Goal: Check status: Check status

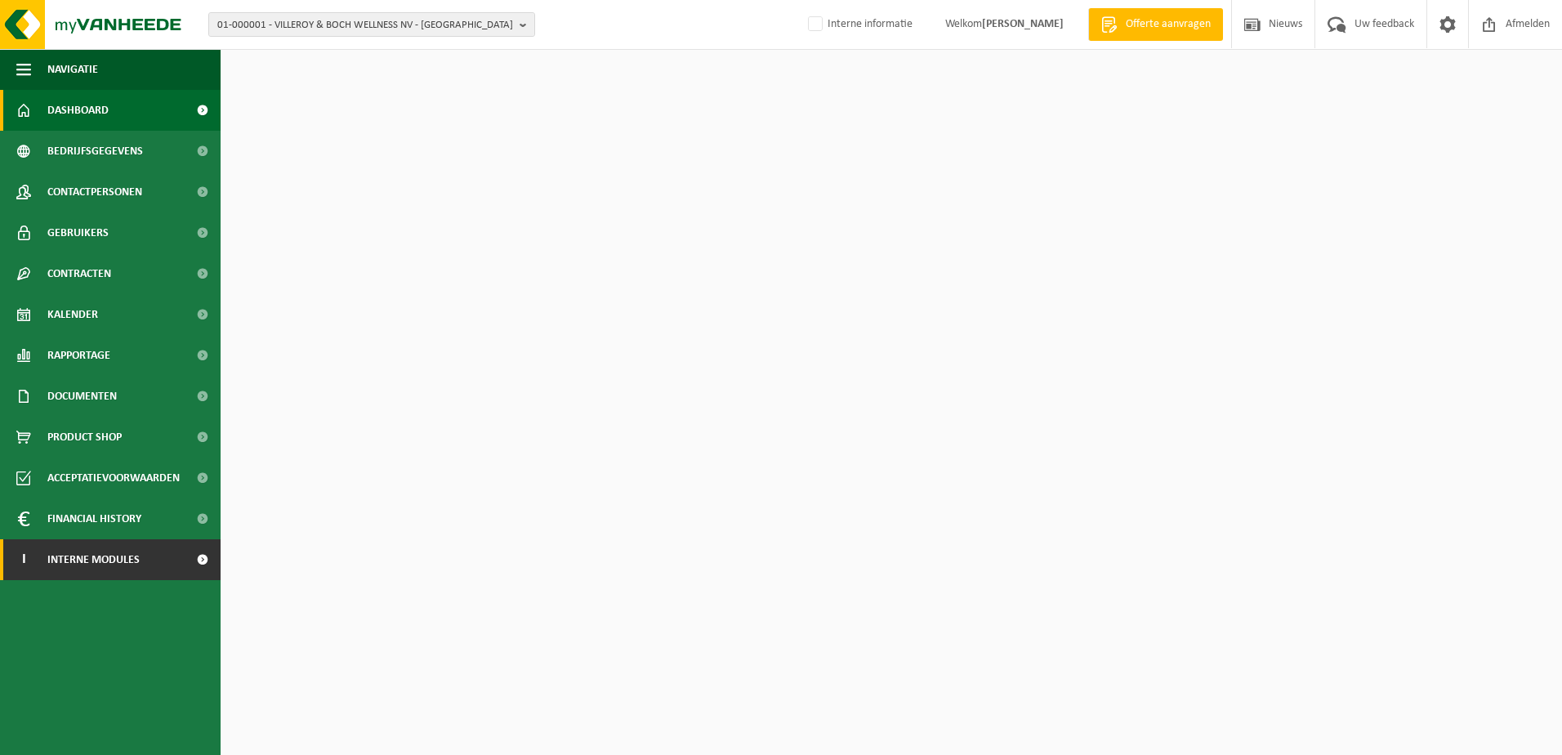
click at [109, 565] on span "Interne modules" at bounding box center [93, 559] width 92 height 41
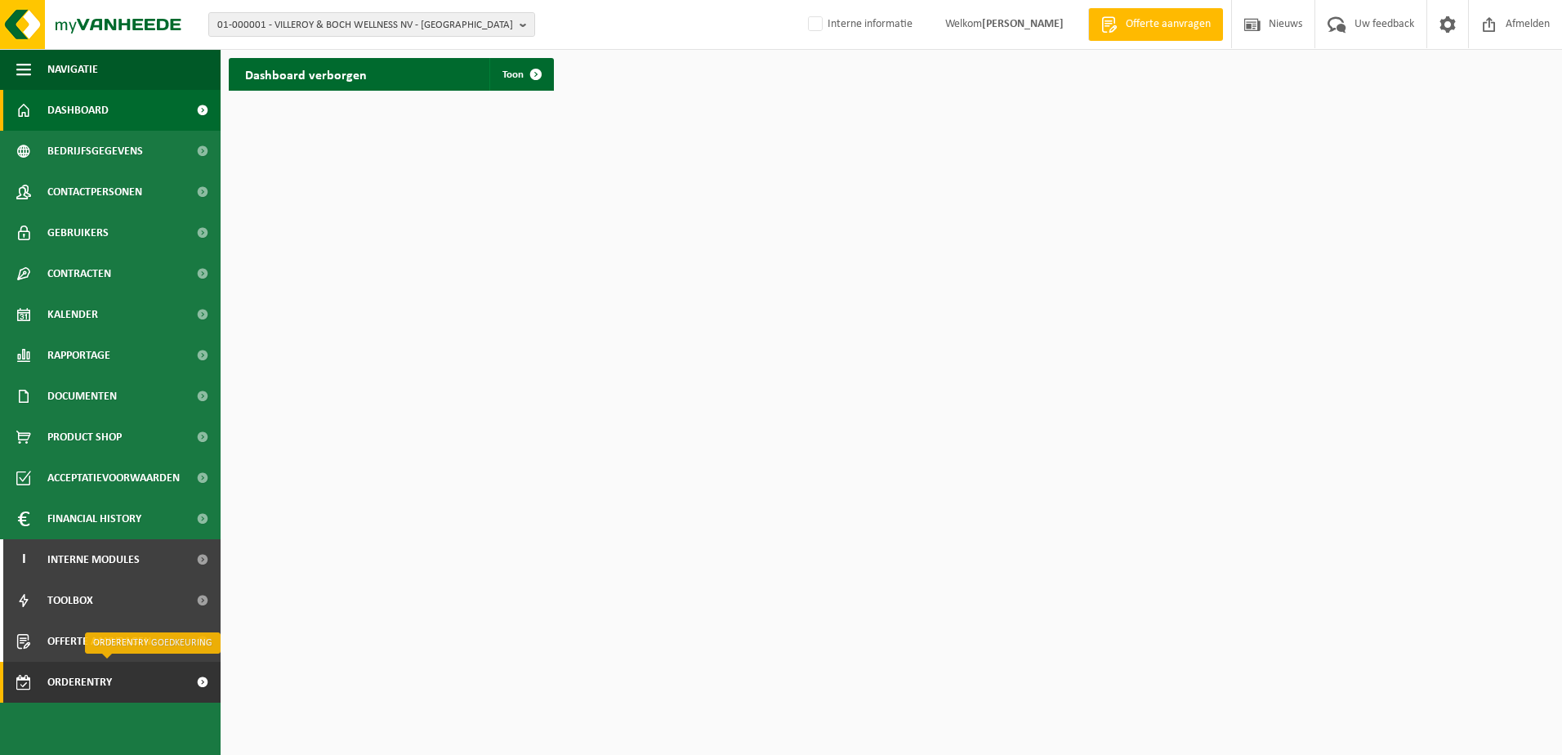
click at [101, 695] on span "Orderentry Goedkeuring" at bounding box center [115, 682] width 137 height 41
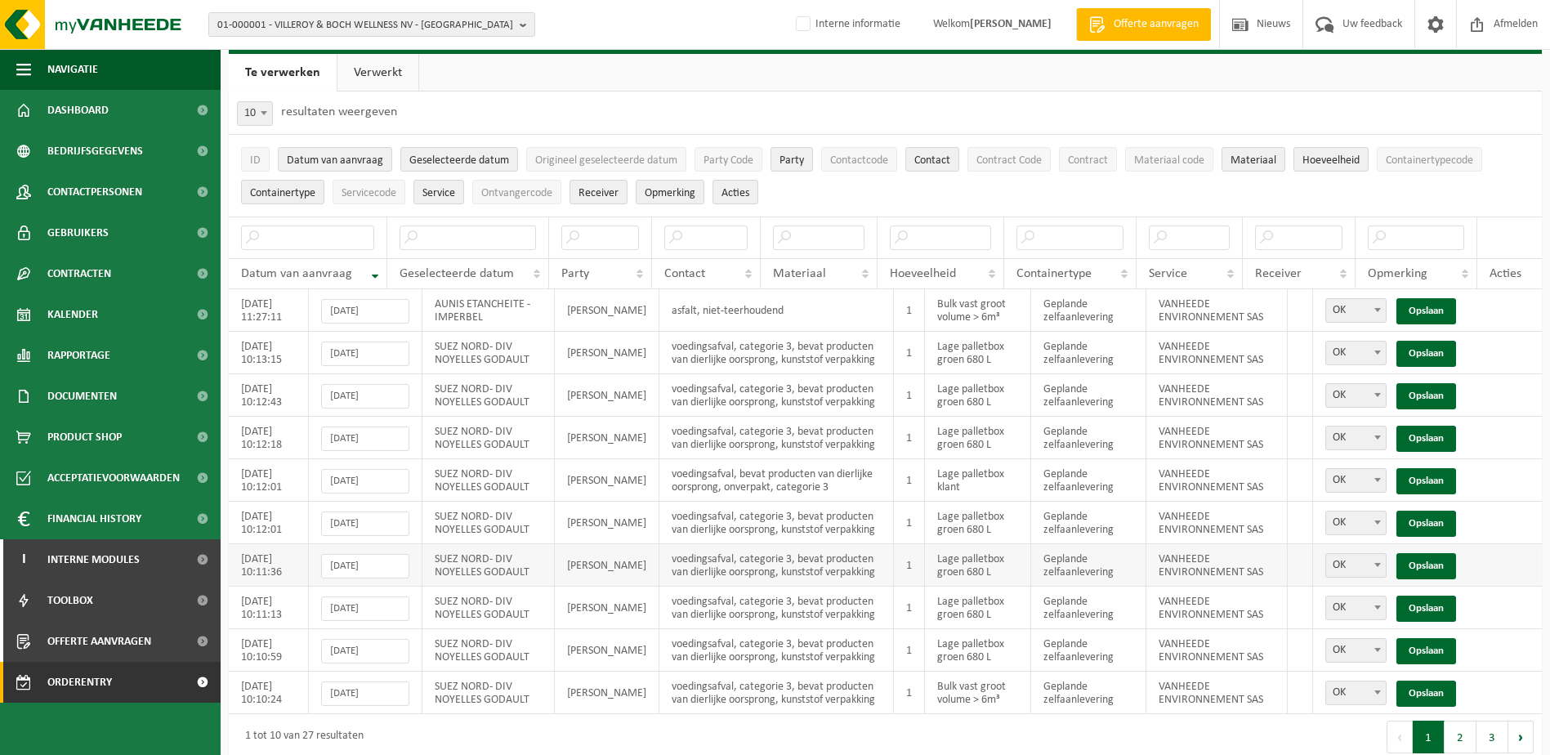
scroll to position [57, 0]
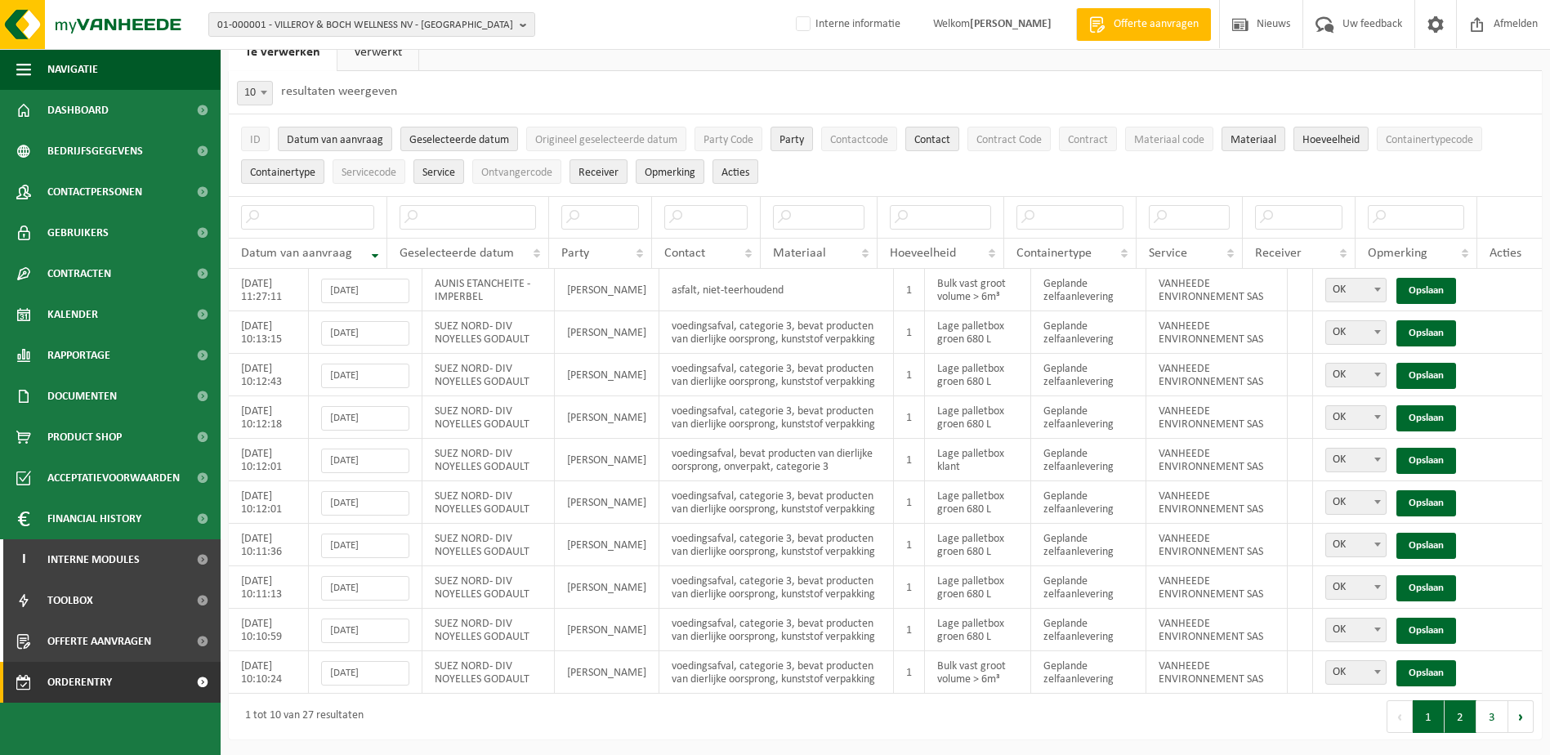
click at [1457, 726] on button "2" at bounding box center [1461, 716] width 32 height 33
click at [1498, 722] on button "3" at bounding box center [1492, 716] width 32 height 33
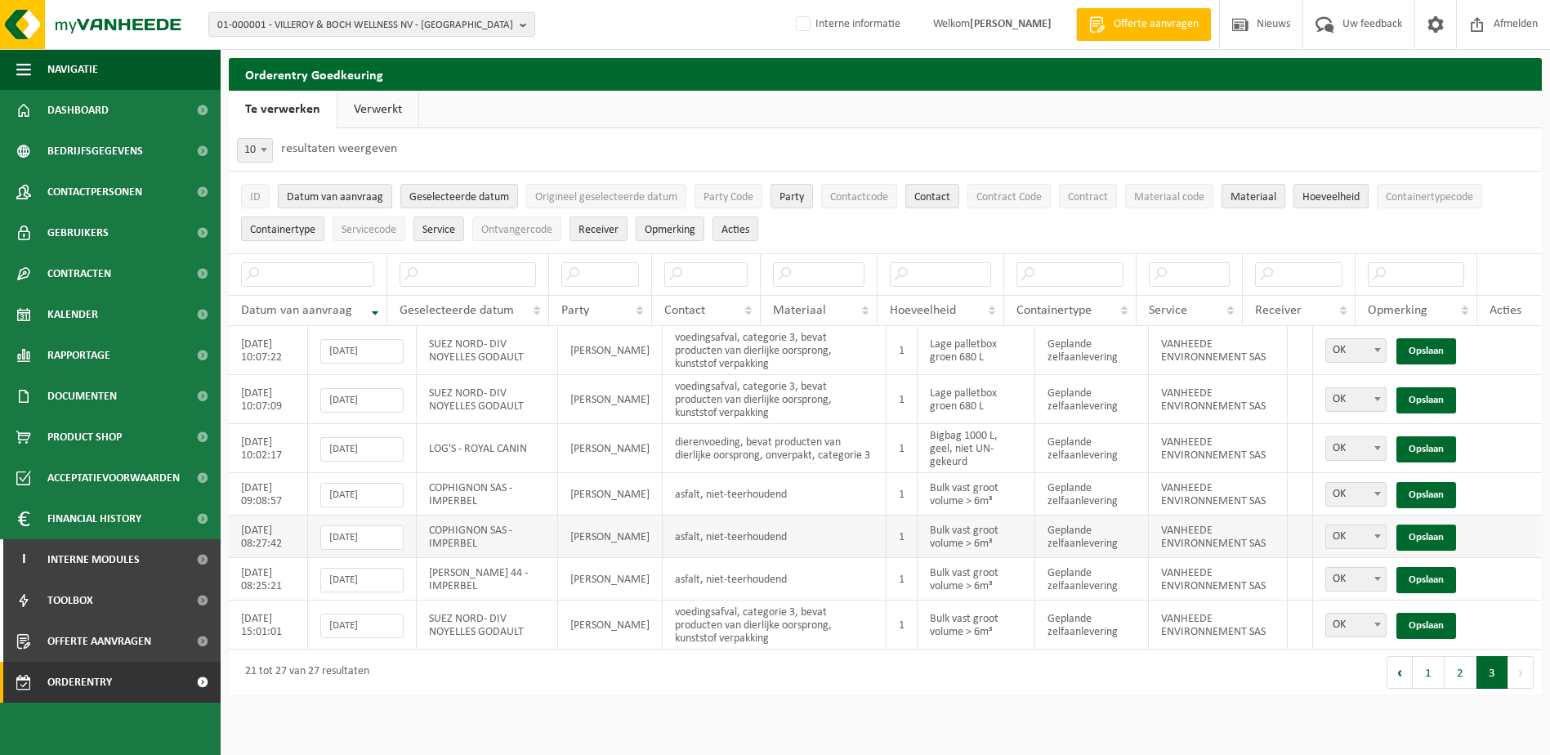
scroll to position [0, 0]
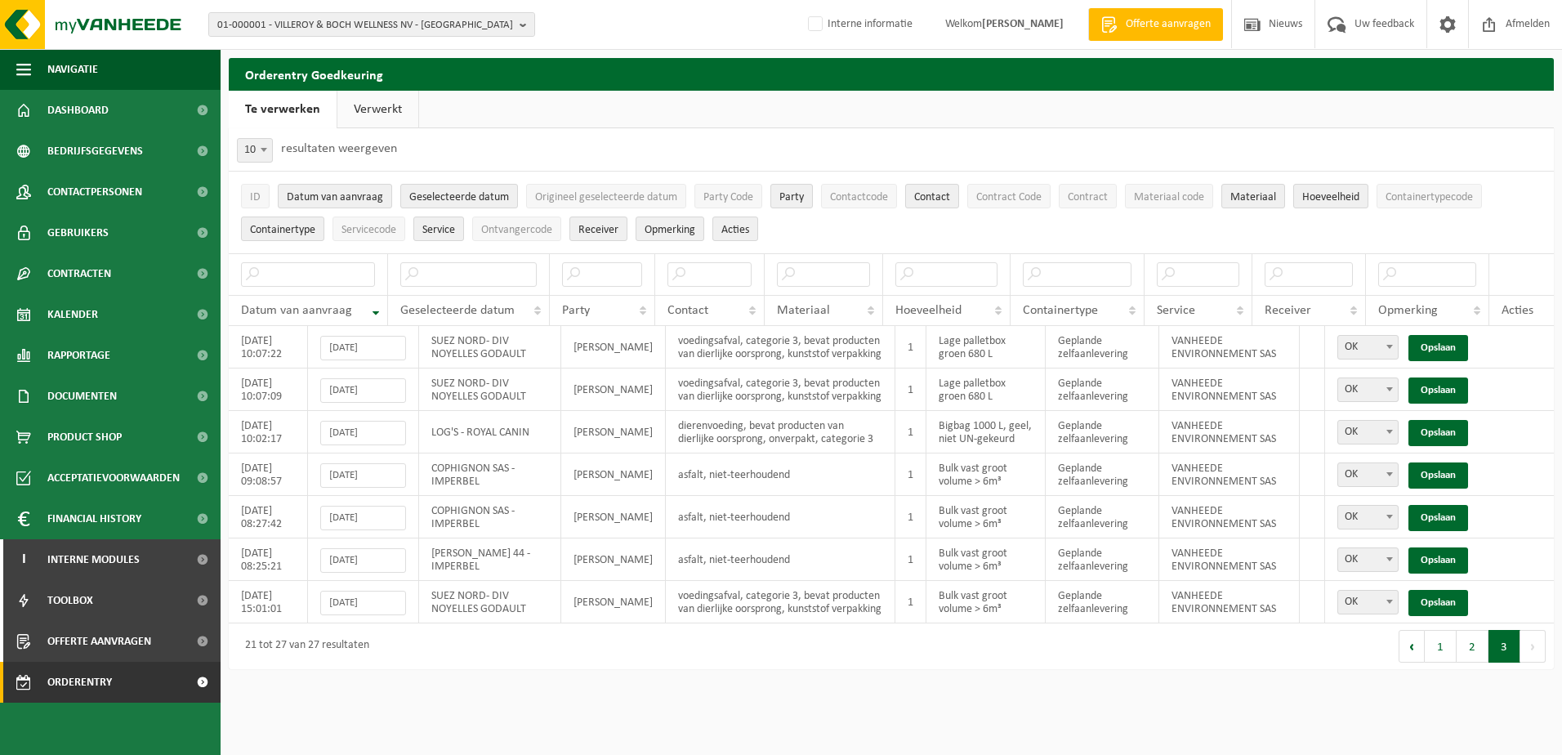
click at [372, 108] on link "Verwerkt" at bounding box center [377, 110] width 81 height 38
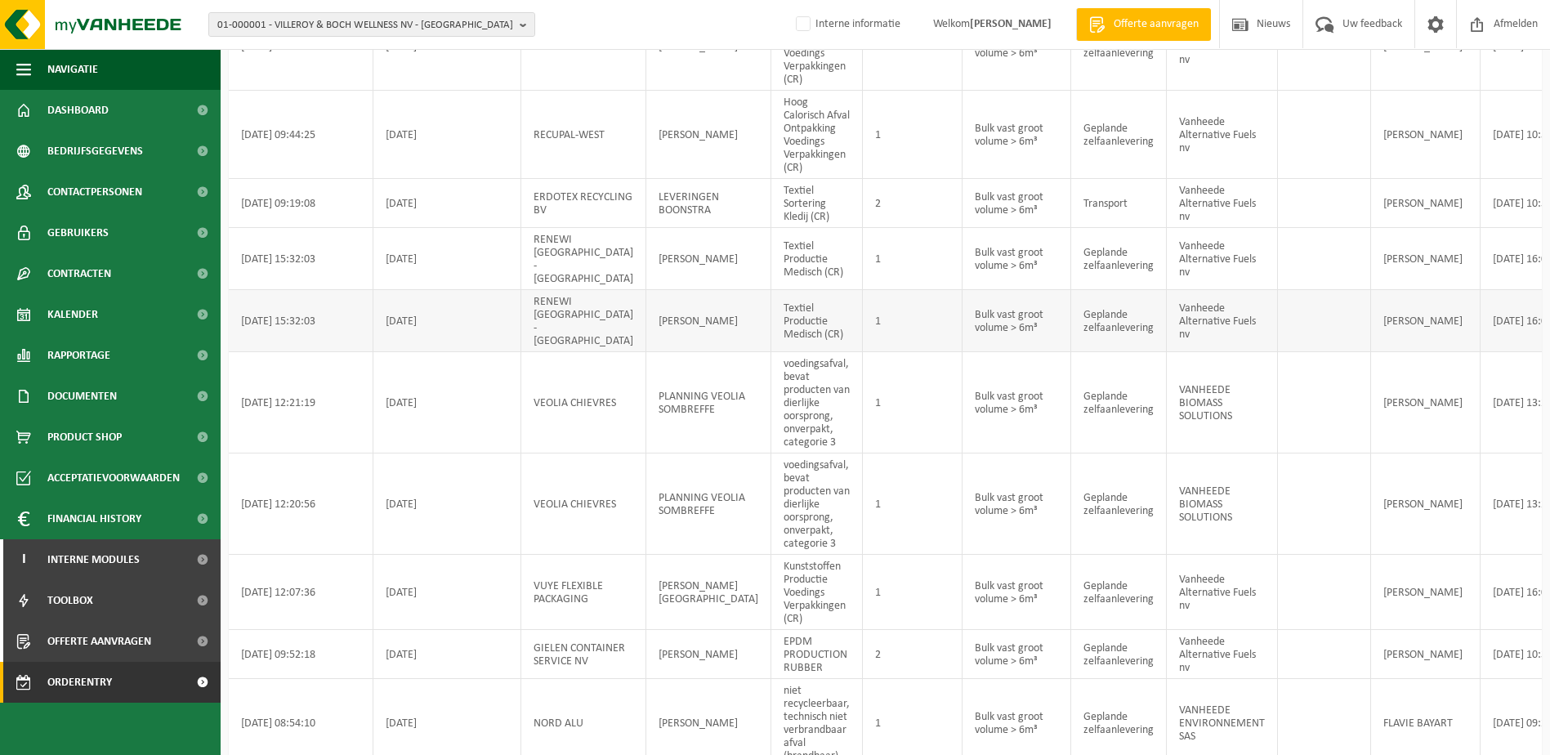
scroll to position [407, 0]
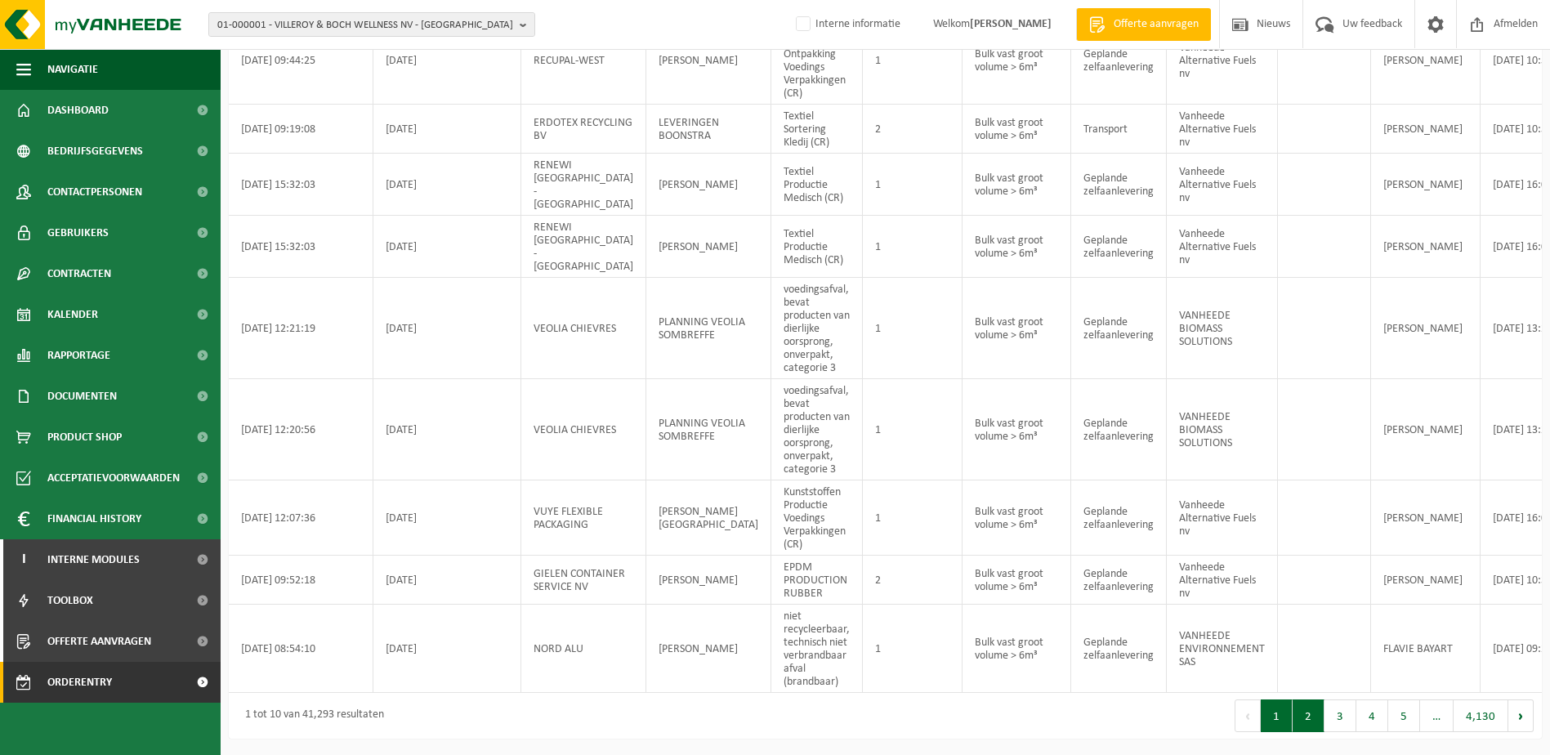
click at [1313, 725] on button "2" at bounding box center [1309, 715] width 32 height 33
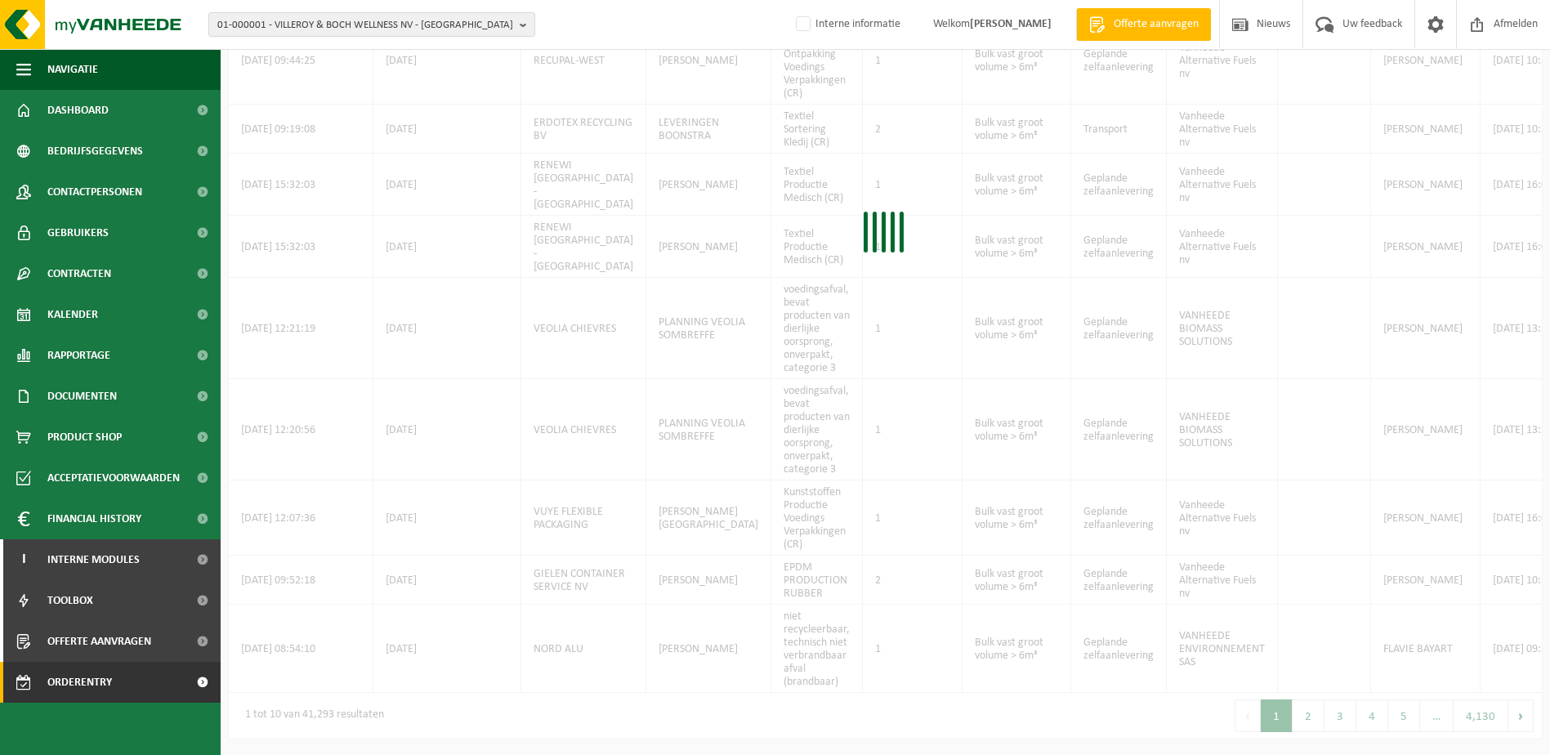
scroll to position [185, 0]
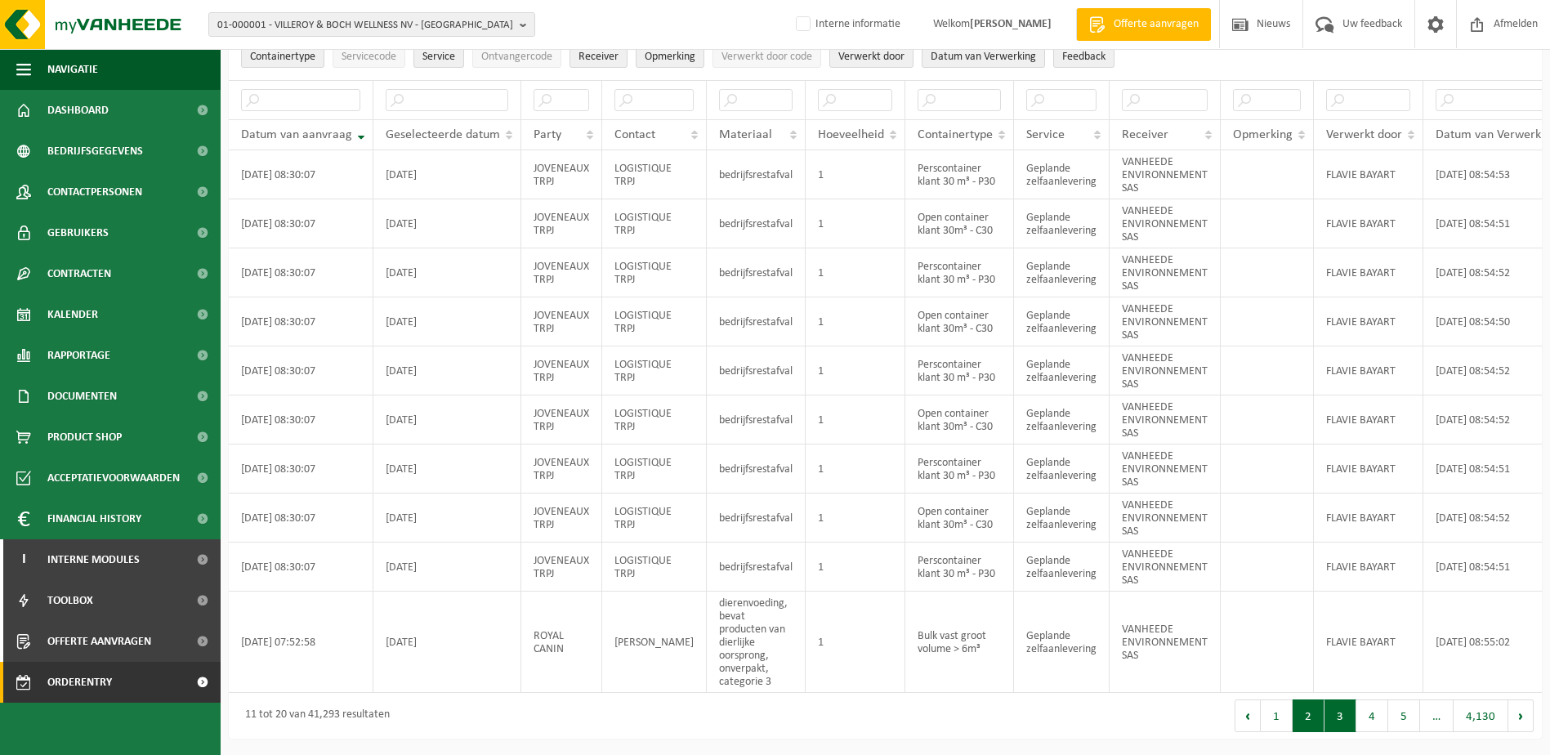
click at [1347, 725] on button "3" at bounding box center [1340, 715] width 32 height 33
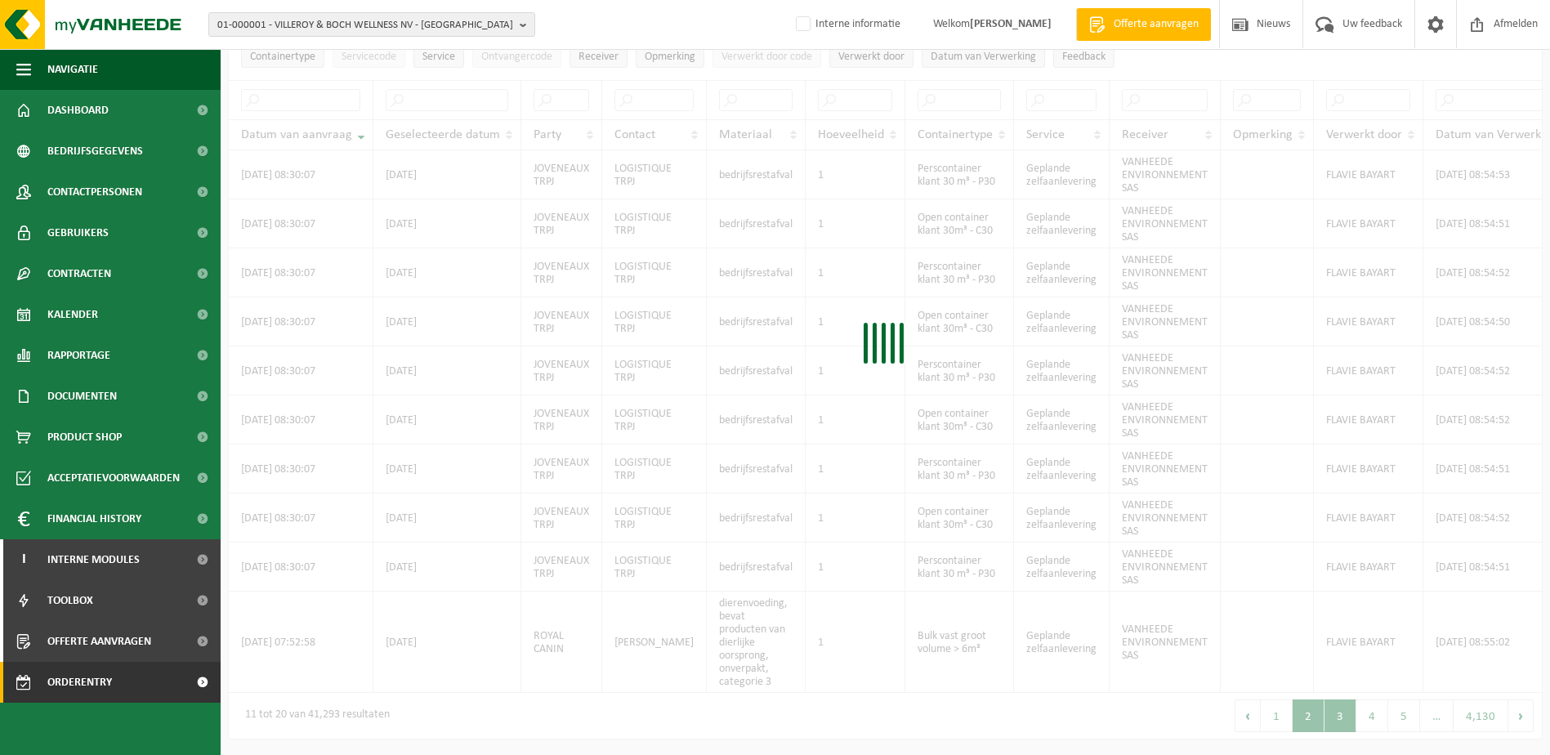
scroll to position [668, 0]
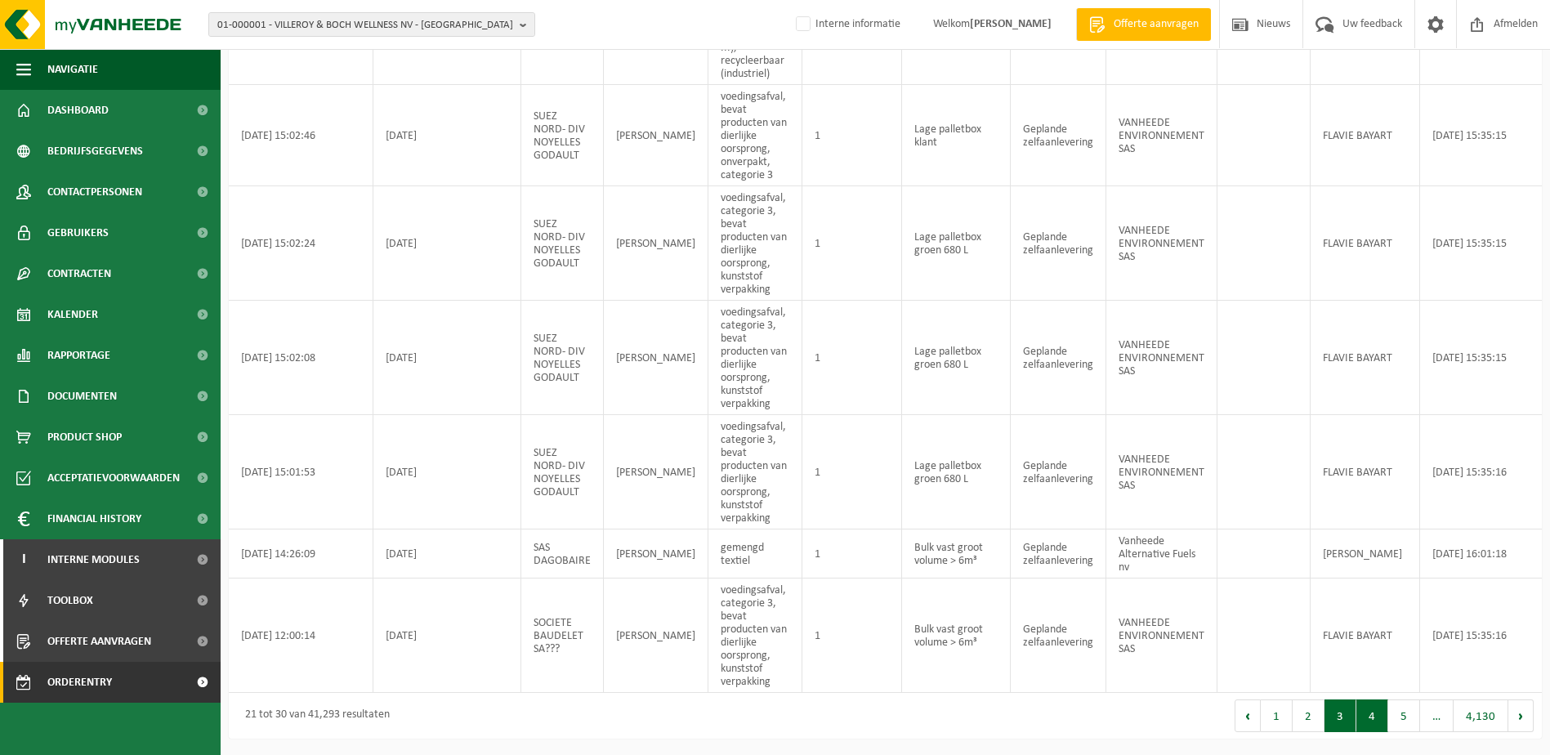
click at [1379, 726] on button "4" at bounding box center [1372, 715] width 32 height 33
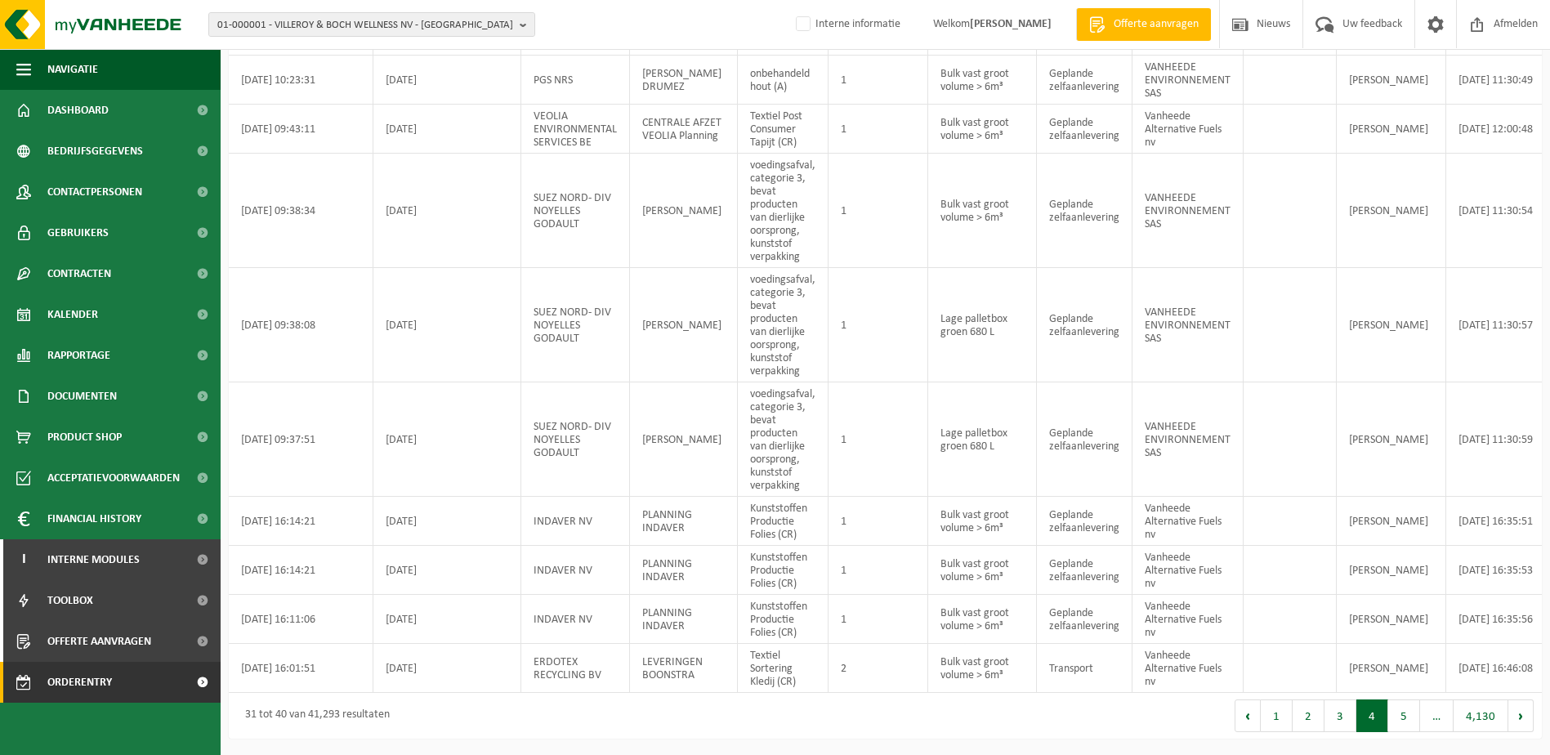
scroll to position [0, 0]
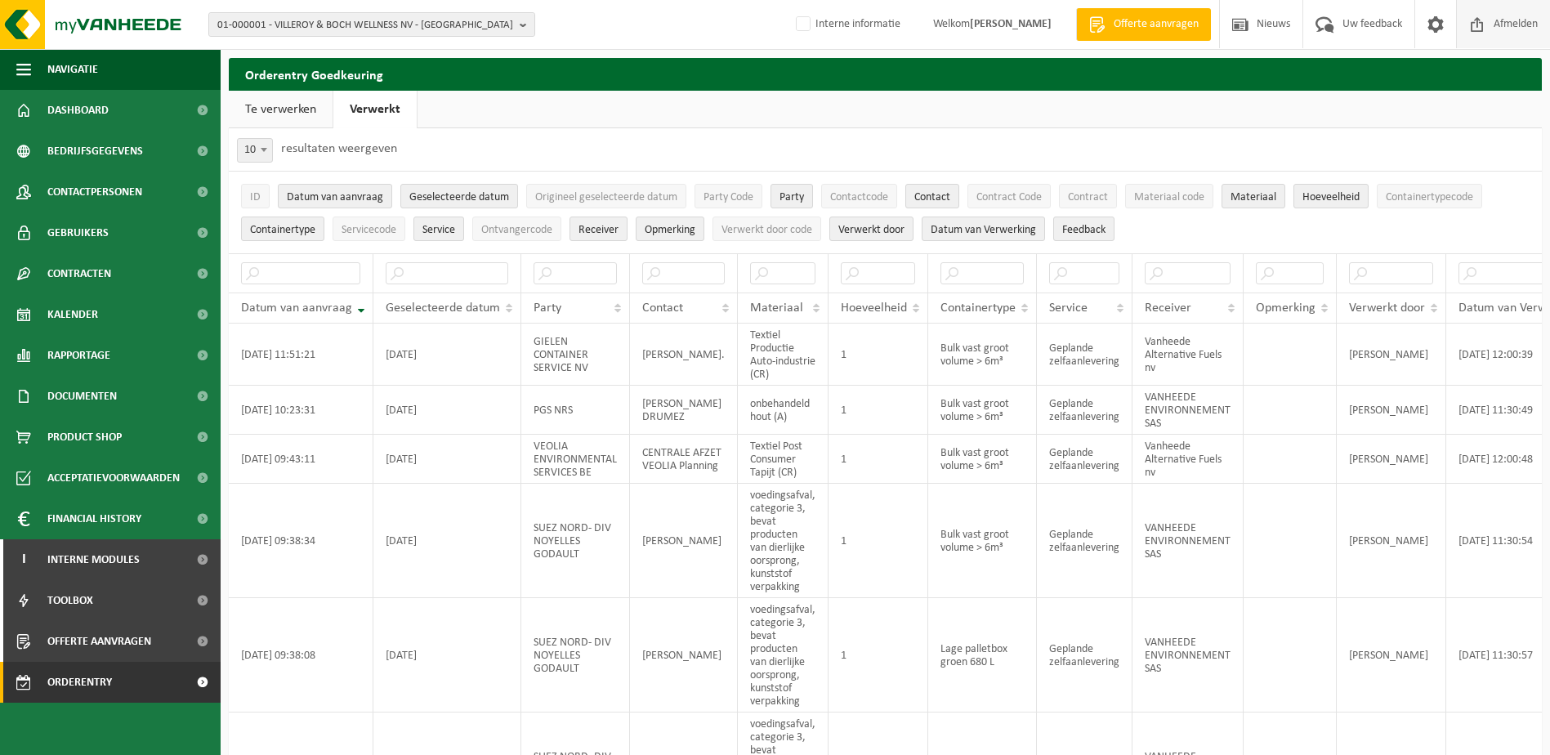
click at [1529, 31] on span "Afmelden" at bounding box center [1515, 24] width 52 height 48
